Goal: Information Seeking & Learning: Learn about a topic

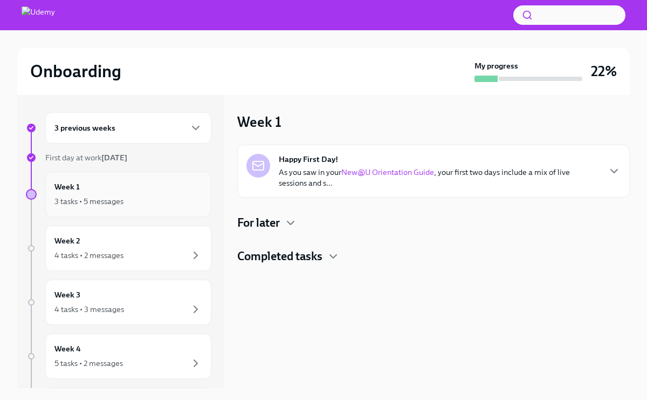
click at [108, 195] on div "3 tasks • 5 messages" at bounding box center [128, 201] width 148 height 13
click at [331, 255] on icon "button" at bounding box center [333, 256] width 6 height 3
click at [290, 223] on icon "button" at bounding box center [290, 222] width 13 height 13
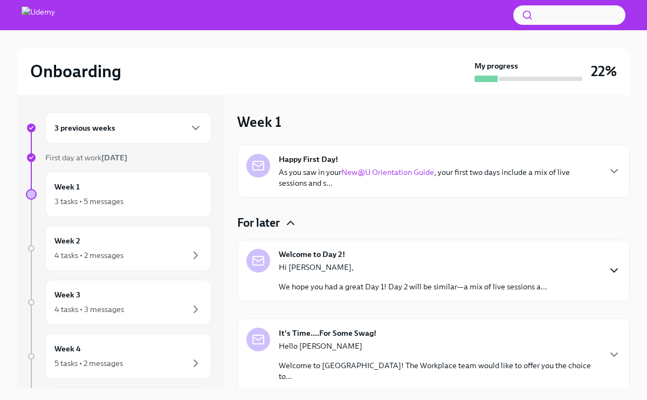
click at [610, 269] on icon "button" at bounding box center [614, 270] width 13 height 13
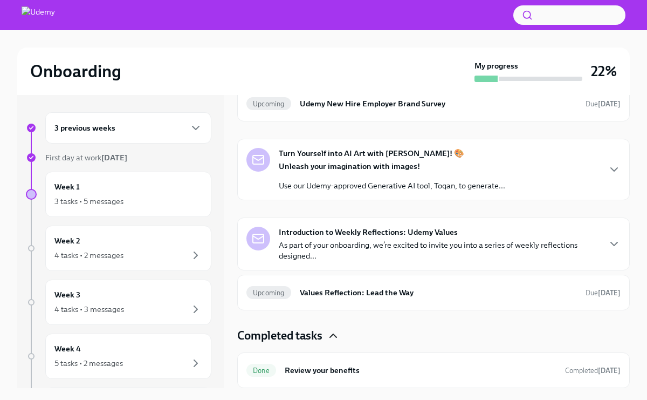
scroll to position [583, 0]
click at [550, 261] on p "As part of your onboarding, we’re excited to invite you into a series of weekly…" at bounding box center [439, 251] width 320 height 22
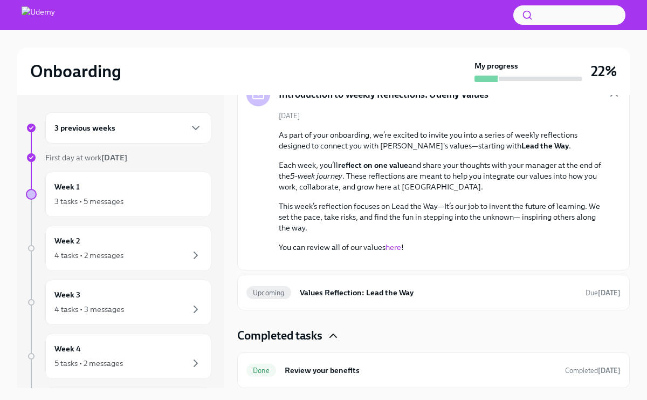
scroll to position [1, 0]
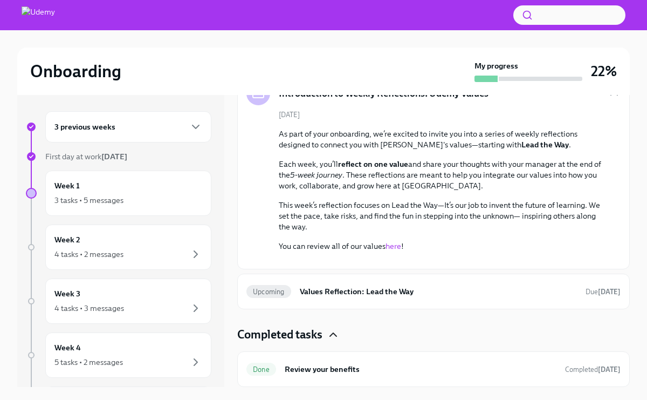
click at [118, 126] on div "3 previous weeks" at bounding box center [128, 126] width 148 height 13
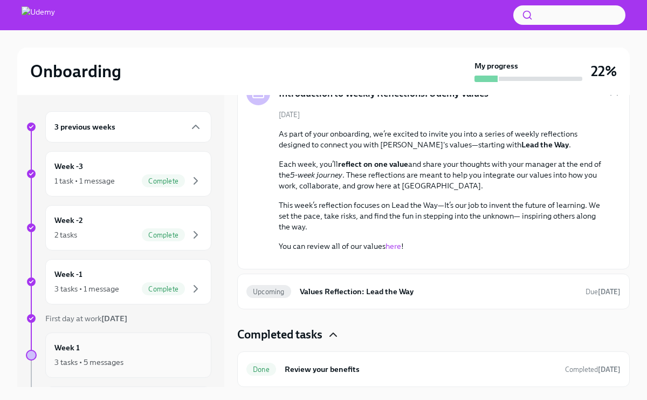
click at [110, 353] on div "Week 1 3 tasks • 5 messages" at bounding box center [128, 355] width 148 height 27
click at [131, 345] on div "Week 1 3 tasks • 5 messages" at bounding box center [128, 355] width 148 height 27
click at [518, 200] on p "This week’s reflection focuses on Lead the Way—It’s our job to invent the futur…" at bounding box center [441, 216] width 325 height 32
